Goal: Obtain resource: Download file/media

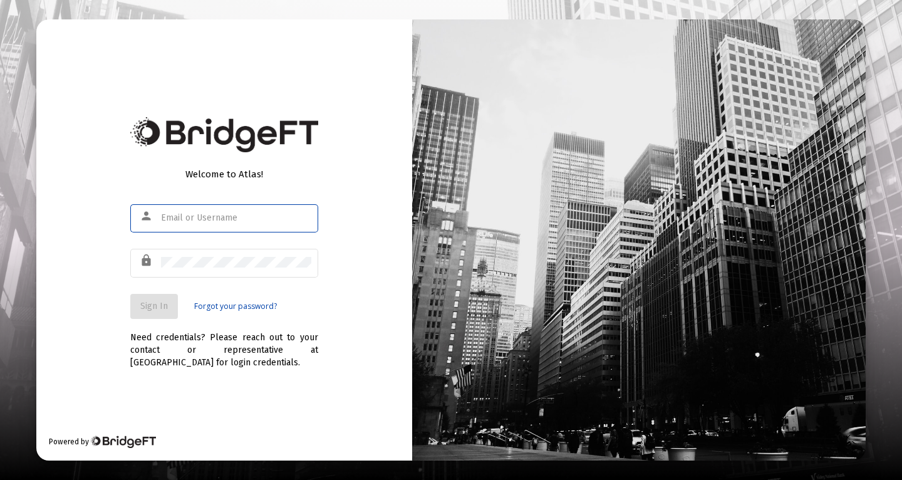
click at [230, 221] on input "text" at bounding box center [236, 218] width 150 height 10
type input "[PERSON_NAME][EMAIL_ADDRESS][PERSON_NAME][DOMAIN_NAME]"
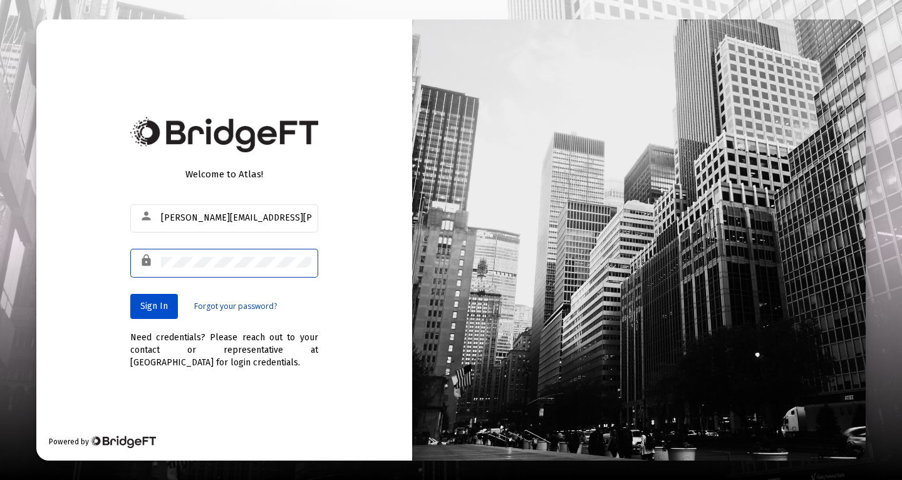
click at [154, 305] on span "Sign In" at bounding box center [154, 306] width 28 height 11
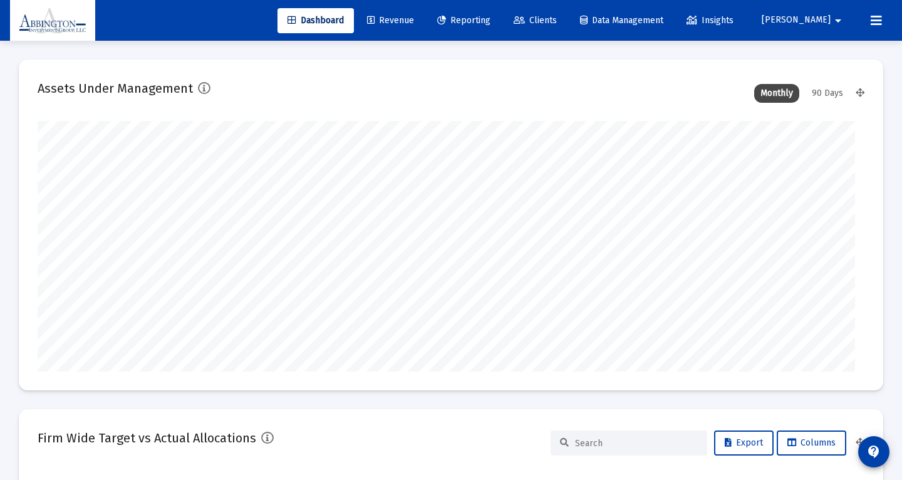
type input "[DATE]"
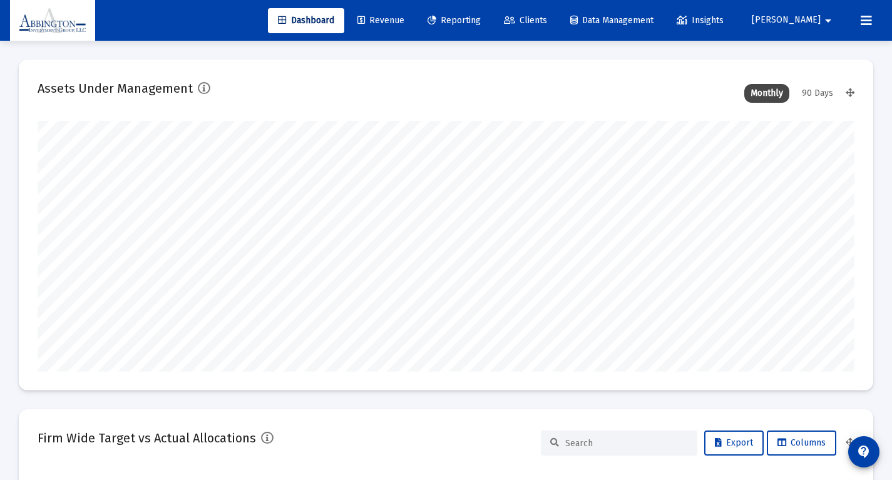
scroll to position [250, 380]
click at [481, 24] on span "Reporting" at bounding box center [454, 20] width 53 height 11
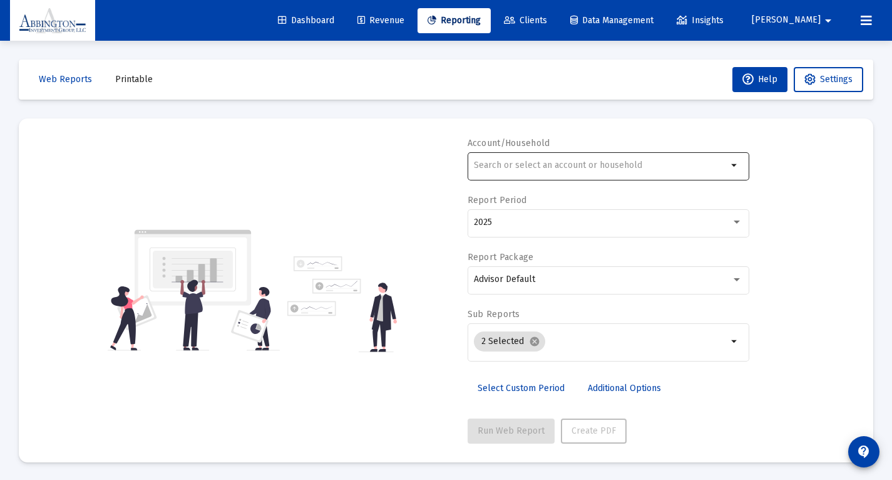
click at [514, 152] on div at bounding box center [601, 165] width 254 height 31
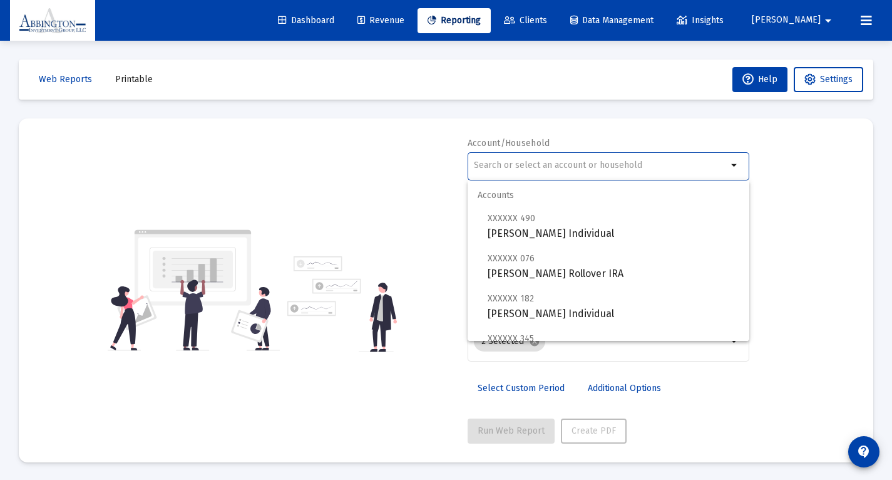
click at [510, 166] on input "text" at bounding box center [601, 165] width 254 height 10
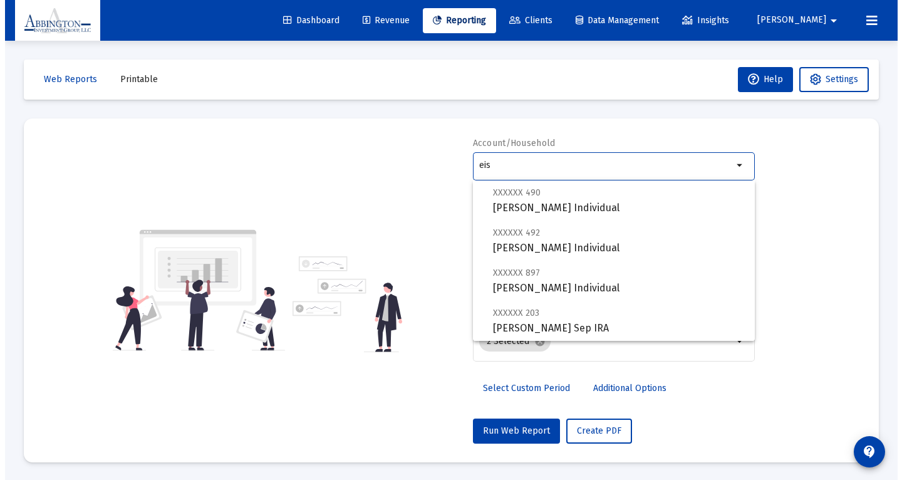
scroll to position [120, 0]
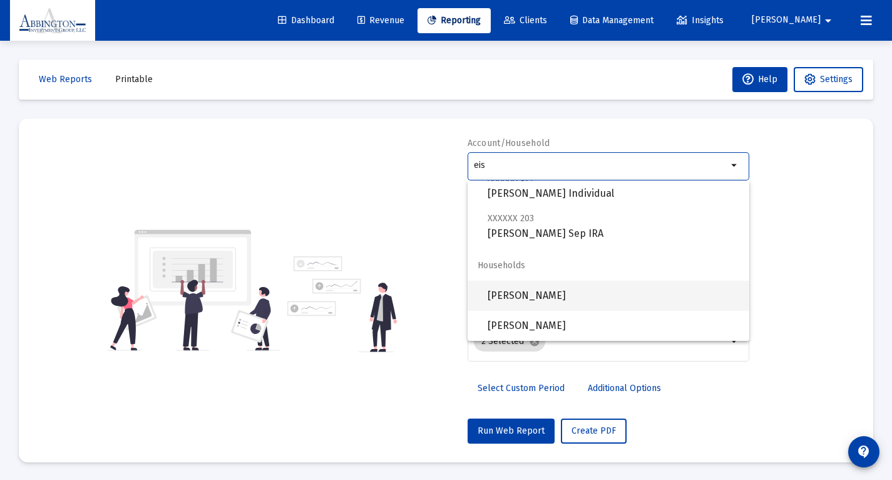
click at [578, 296] on span "[PERSON_NAME]" at bounding box center [614, 295] width 252 height 30
type input "[PERSON_NAME]"
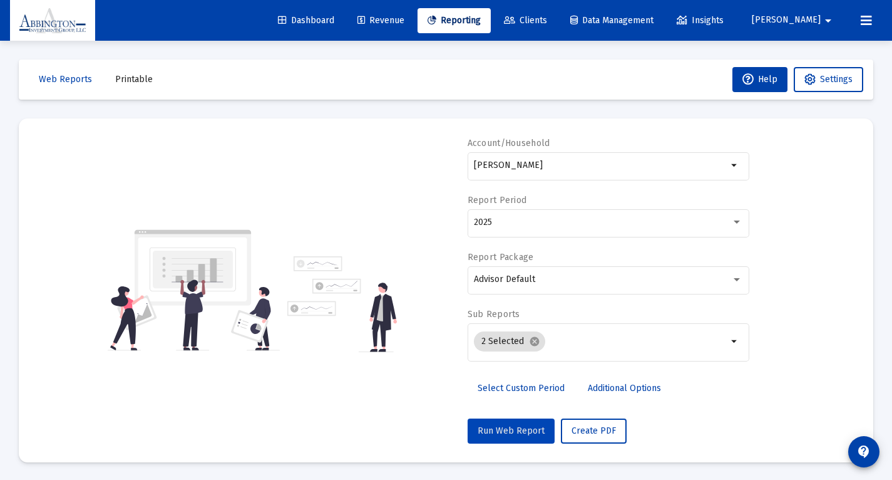
click at [527, 432] on span "Run Web Report" at bounding box center [511, 430] width 67 height 11
click at [607, 434] on span "Push to PDF" at bounding box center [596, 430] width 49 height 11
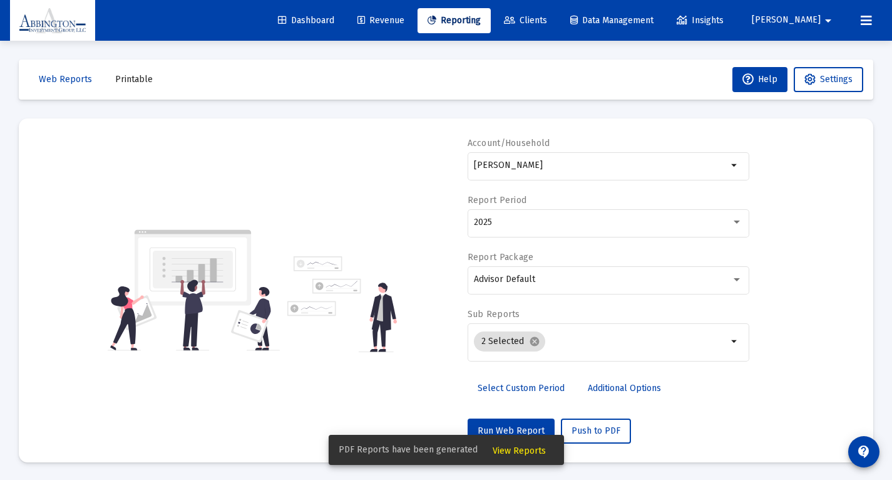
click at [543, 453] on button "View Reports" at bounding box center [519, 449] width 73 height 23
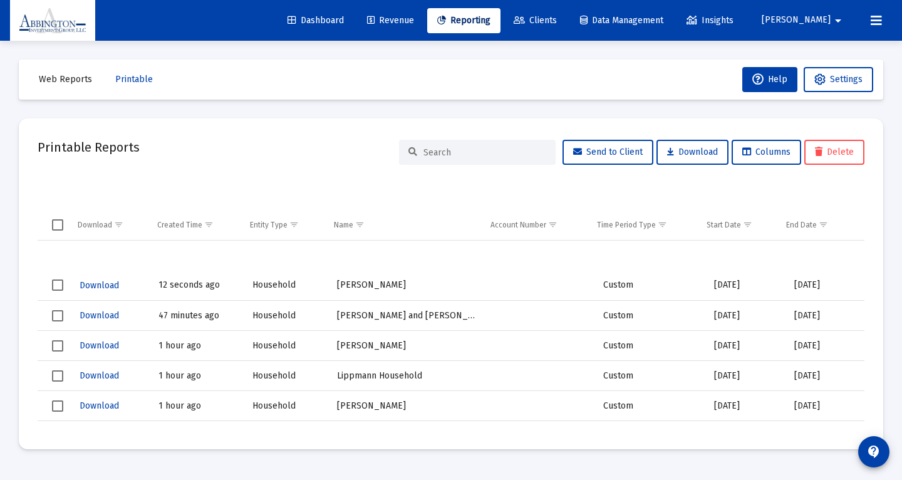
click at [90, 287] on span "Download" at bounding box center [99, 285] width 39 height 11
